Goal: Communication & Community: Share content

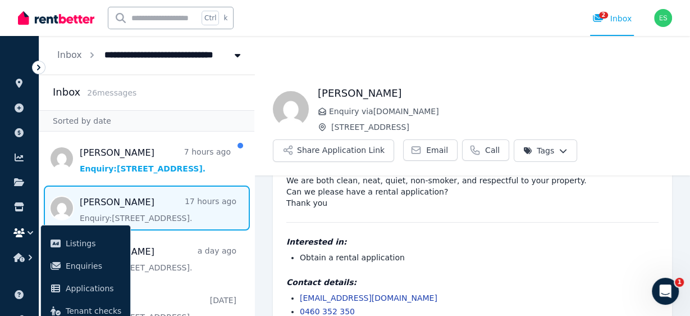
scroll to position [91, 0]
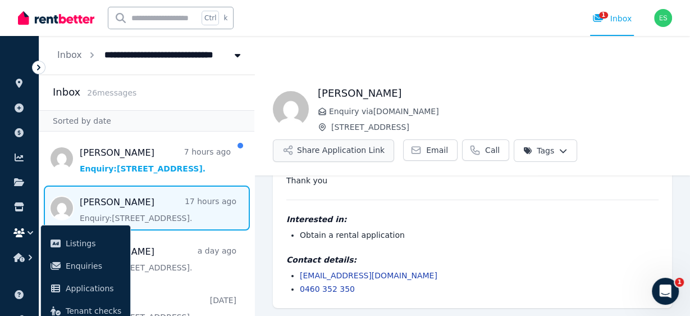
click at [353, 151] on button "Share Application Link" at bounding box center [333, 150] width 121 height 22
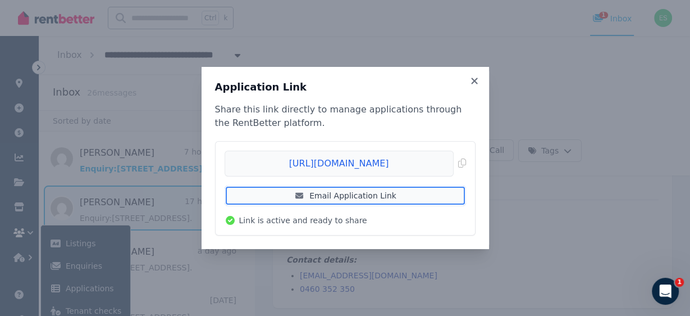
click at [425, 195] on link "Email Application Link" at bounding box center [345, 195] width 241 height 20
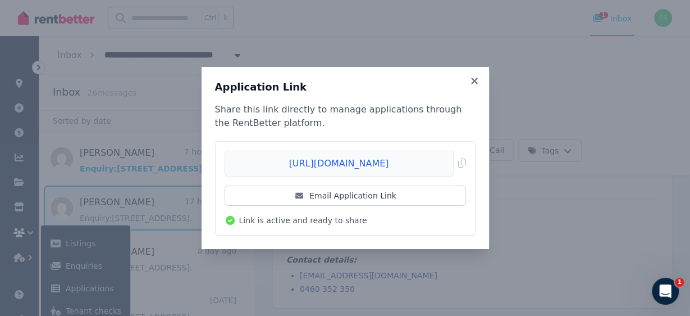
click at [467, 163] on li "https://rentbetter.com.au/apply/95a45787 Copied! Email Application Link Link is…" at bounding box center [345, 187] width 259 height 93
click at [459, 163] on span "Copied!" at bounding box center [345, 163] width 241 height 26
click at [477, 83] on icon at bounding box center [474, 81] width 11 height 10
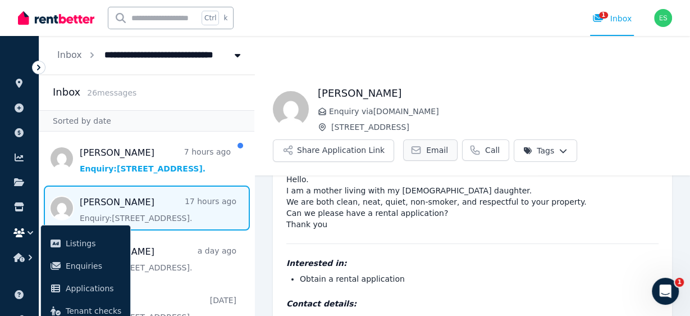
scroll to position [46, 0]
click at [426, 148] on span "Email" at bounding box center [437, 149] width 22 height 11
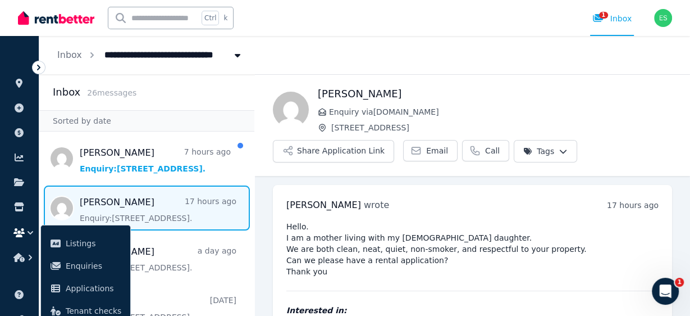
scroll to position [0, 0]
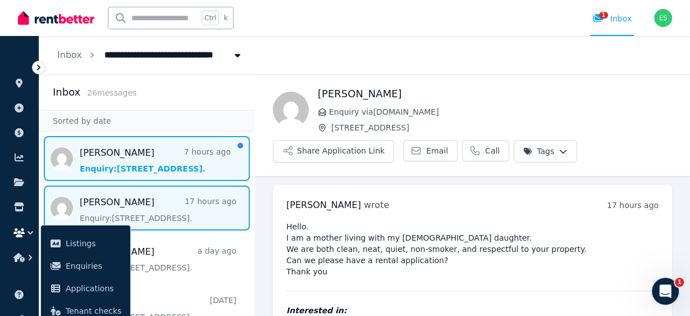
click at [94, 158] on span "Message list" at bounding box center [146, 158] width 215 height 45
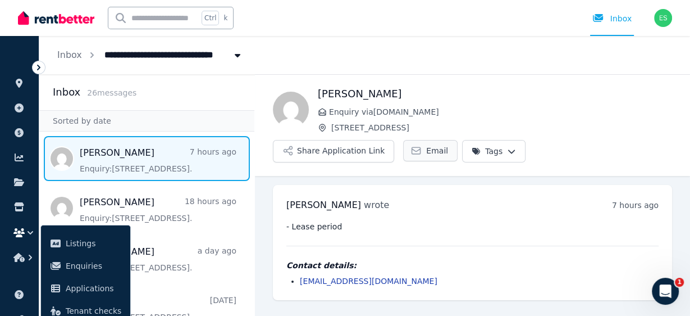
click at [416, 154] on link "Email" at bounding box center [430, 150] width 54 height 21
